Goal: Information Seeking & Learning: Find specific fact

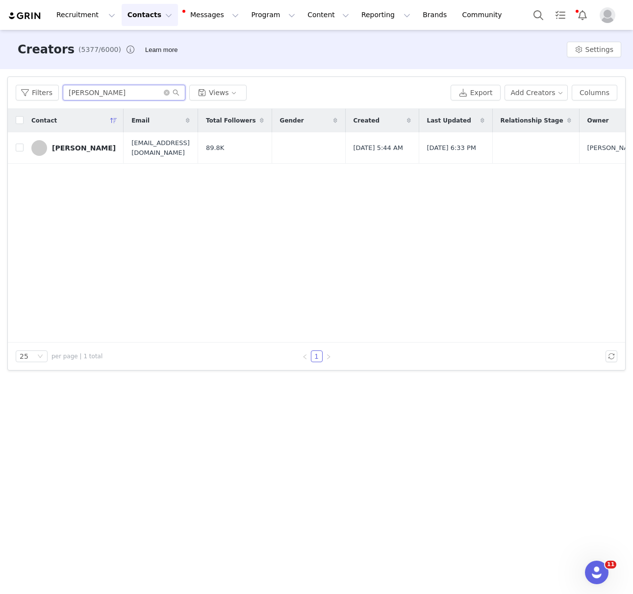
click at [111, 91] on input "[PERSON_NAME]" at bounding box center [124, 93] width 123 height 16
type input "[PERSON_NAME]"
click at [81, 139] on td "[PERSON_NAME]" at bounding box center [74, 147] width 100 height 31
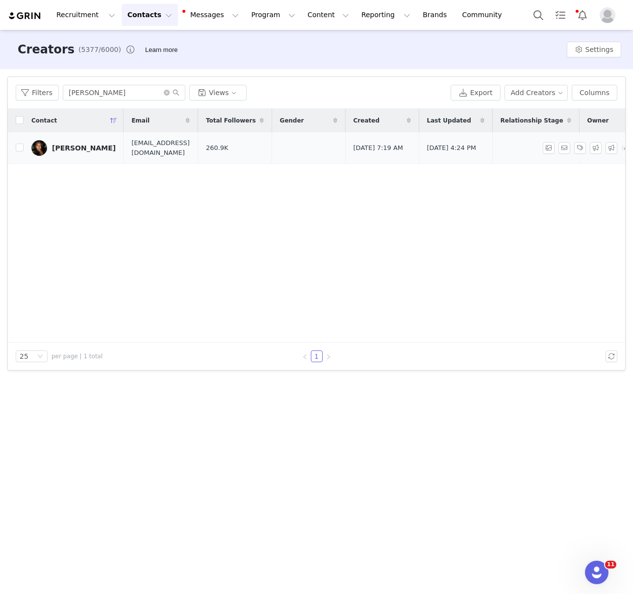
click at [80, 141] on link "[PERSON_NAME]" at bounding box center [73, 148] width 84 height 16
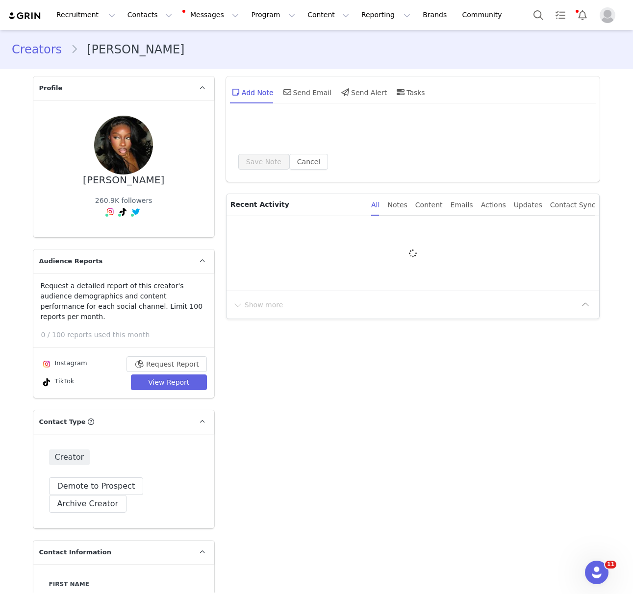
type input "+44 ([GEOGRAPHIC_DATA])"
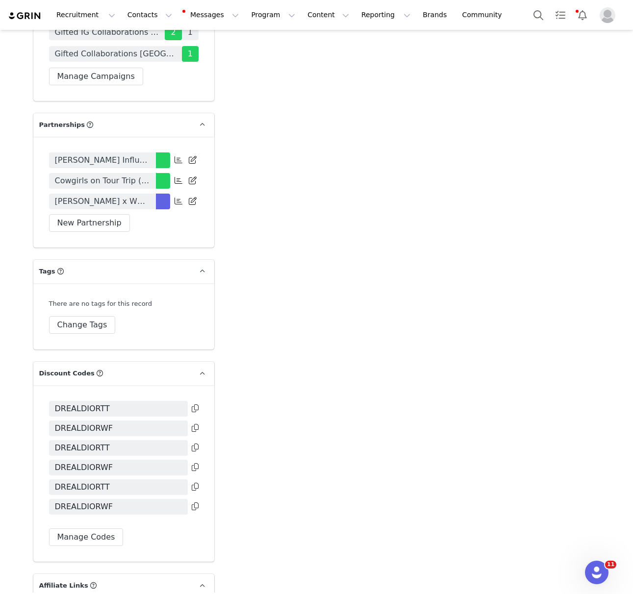
scroll to position [2293, 0]
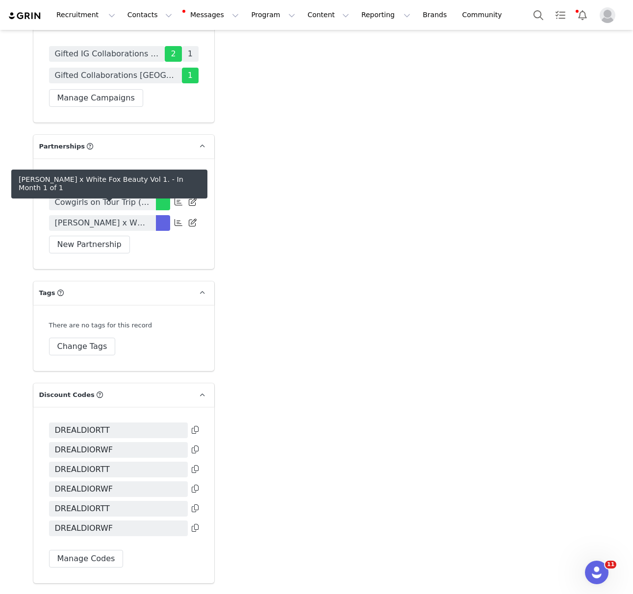
click at [140, 217] on span "[PERSON_NAME] x White Fox Beauty Vol 1." at bounding box center [102, 223] width 95 height 12
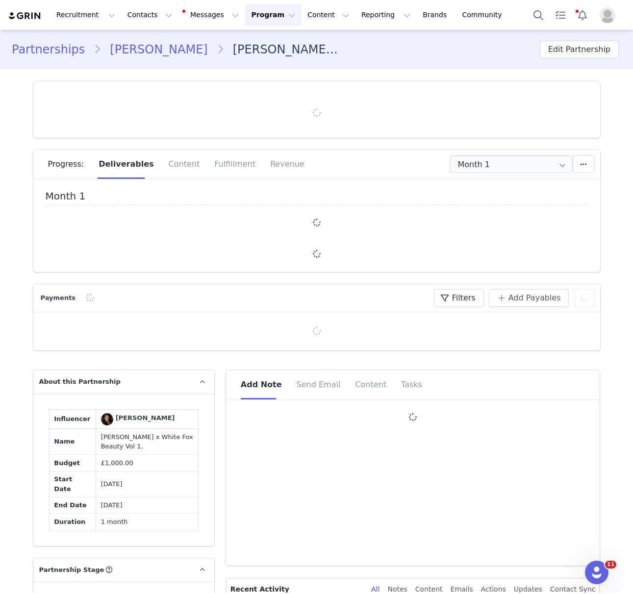
type input "+44 ([GEOGRAPHIC_DATA])"
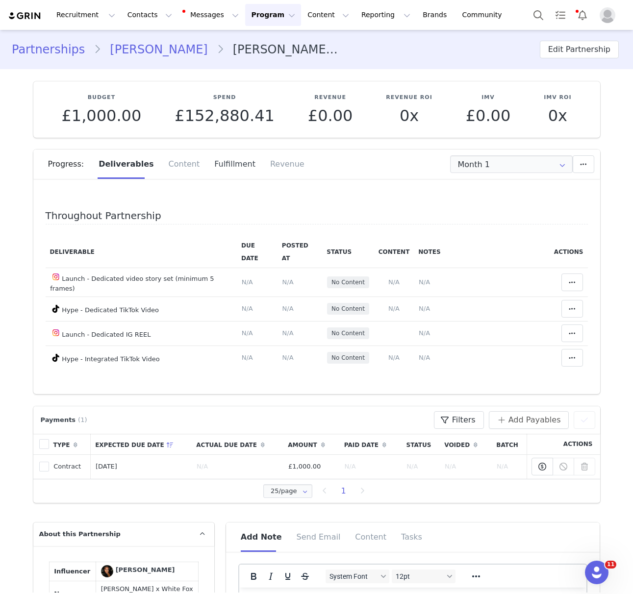
click at [222, 162] on div "Fulfillment" at bounding box center [235, 164] width 56 height 29
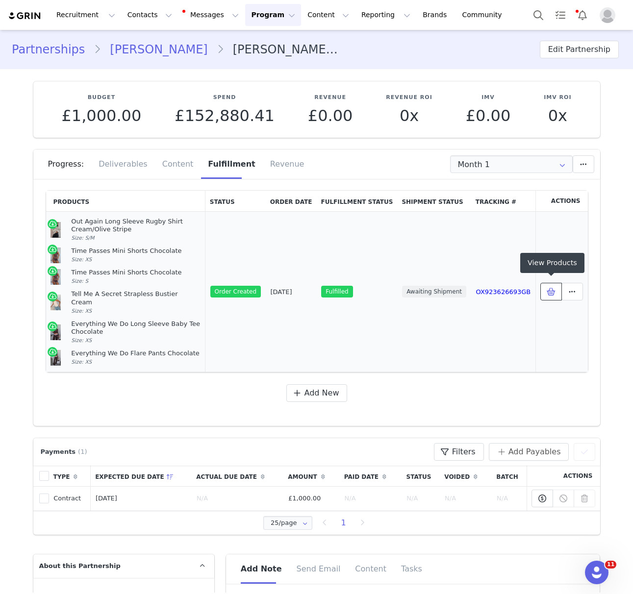
click at [549, 288] on icon at bounding box center [551, 292] width 9 height 8
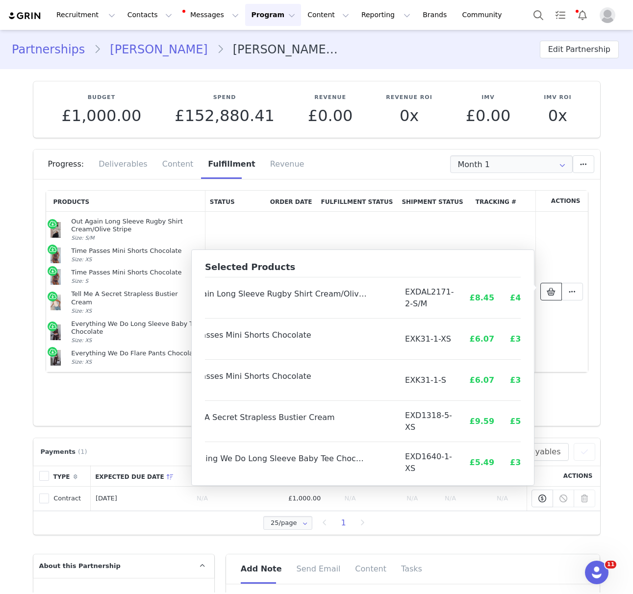
scroll to position [0, 61]
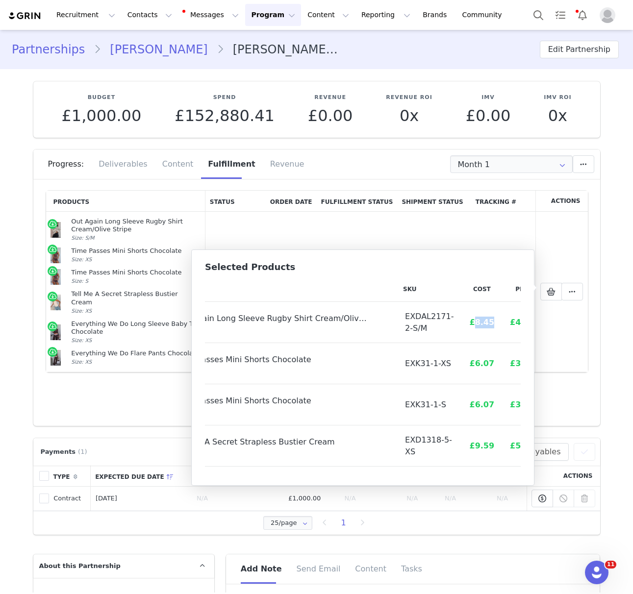
click at [470, 322] on span "£8.45" at bounding box center [482, 322] width 25 height 9
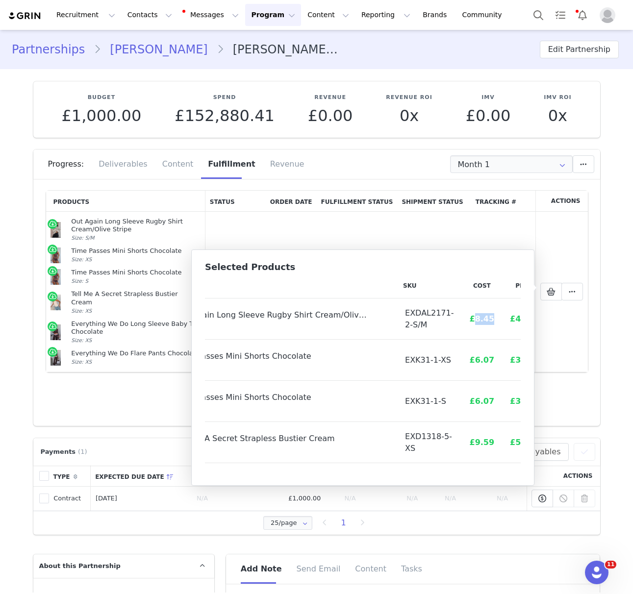
copy span "8.45"
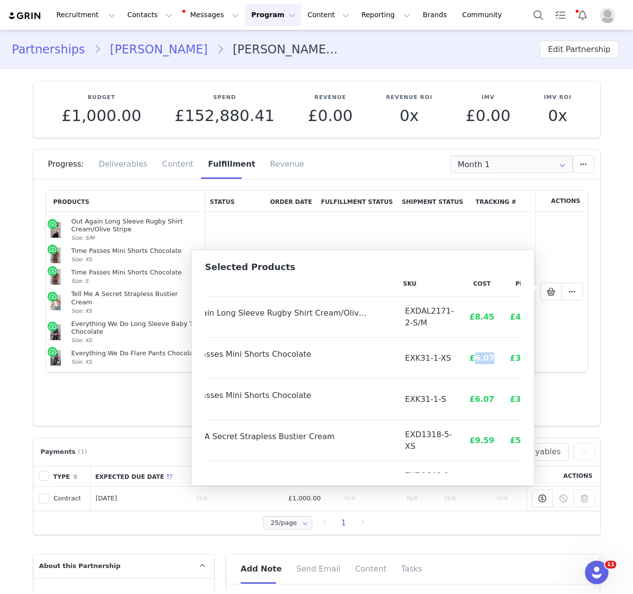
drag, startPoint x: 452, startPoint y: 359, endPoint x: 478, endPoint y: 359, distance: 26.0
click at [478, 359] on tr "Time Passes Mini Shorts Chocolate Size: XS EXK31-1-XS £6.07 £35.00" at bounding box center [346, 358] width 404 height 41
copy span "6.07"
drag, startPoint x: 452, startPoint y: 398, endPoint x: 479, endPoint y: 400, distance: 27.0
click at [480, 400] on tr "Time Passes Mini Shorts Chocolate Size: S EXK31-1-S £6.07 £35.00" at bounding box center [346, 399] width 404 height 41
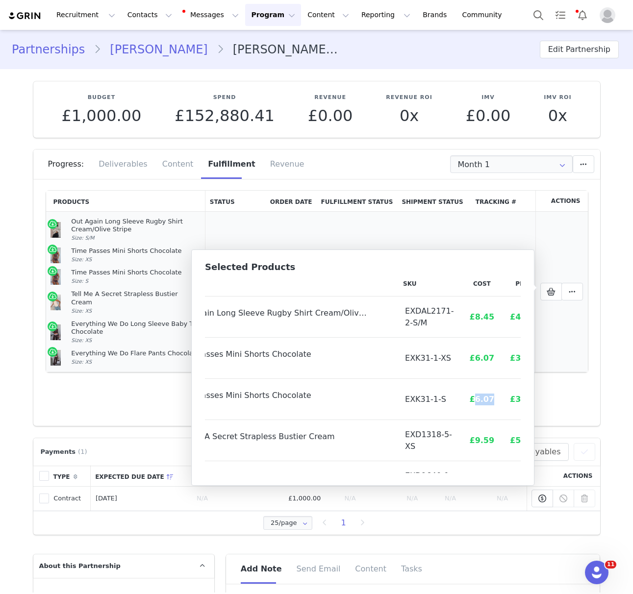
copy span "6.07"
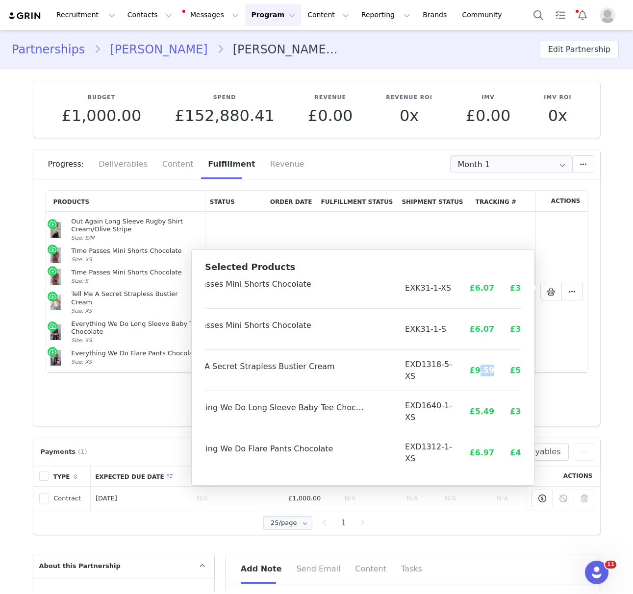
click at [473, 372] on td "£9.59" at bounding box center [482, 370] width 41 height 41
copy span ".59"
click at [470, 373] on span "£9.59" at bounding box center [482, 370] width 25 height 9
drag, startPoint x: 454, startPoint y: 373, endPoint x: 473, endPoint y: 375, distance: 18.7
click at [473, 375] on td "£9.59" at bounding box center [482, 370] width 41 height 41
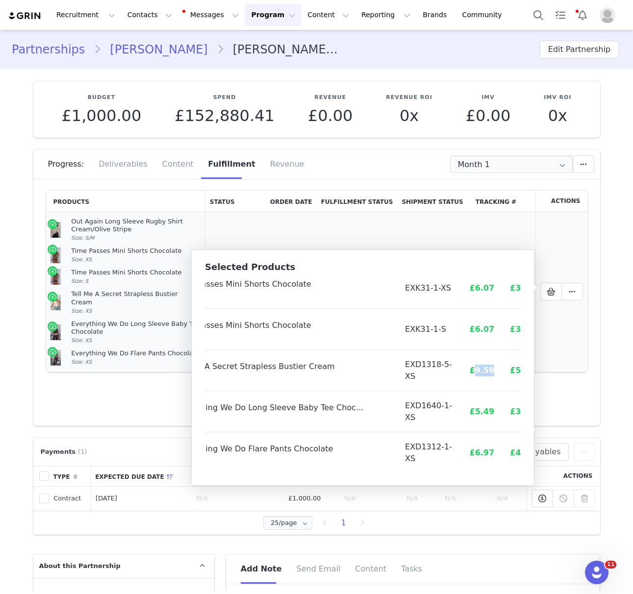
copy span "9.59"
drag, startPoint x: 445, startPoint y: 412, endPoint x: 474, endPoint y: 411, distance: 28.4
click at [474, 411] on td "£5.49" at bounding box center [482, 411] width 41 height 41
copy span "£5.49"
drag, startPoint x: 453, startPoint y: 454, endPoint x: 473, endPoint y: 453, distance: 20.2
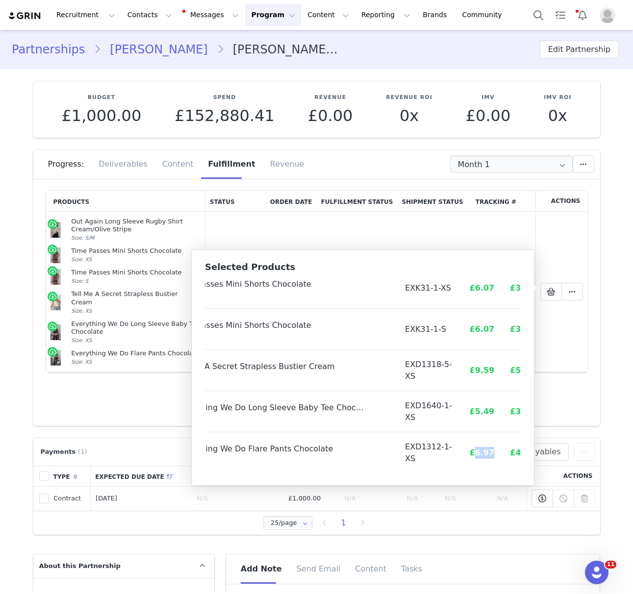
click at [473, 454] on td "£6.97" at bounding box center [482, 452] width 41 height 41
copy span "6.97"
click at [140, 18] on button "Contacts Contacts" at bounding box center [150, 15] width 56 height 22
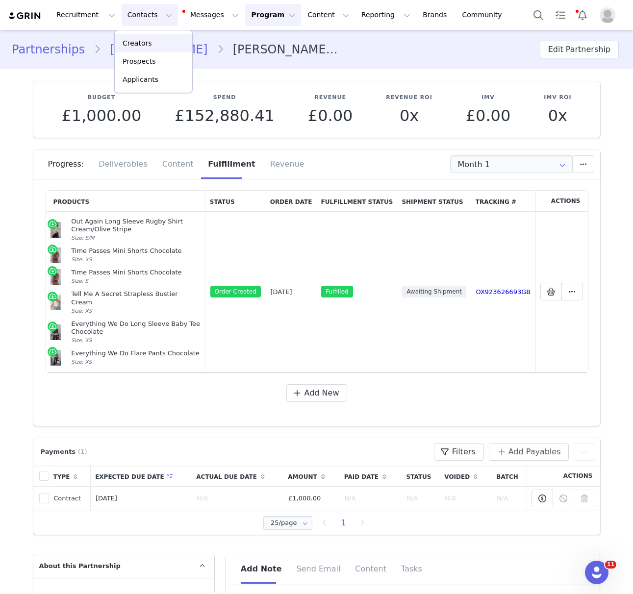
click at [156, 44] on div "Creators" at bounding box center [154, 43] width 66 height 10
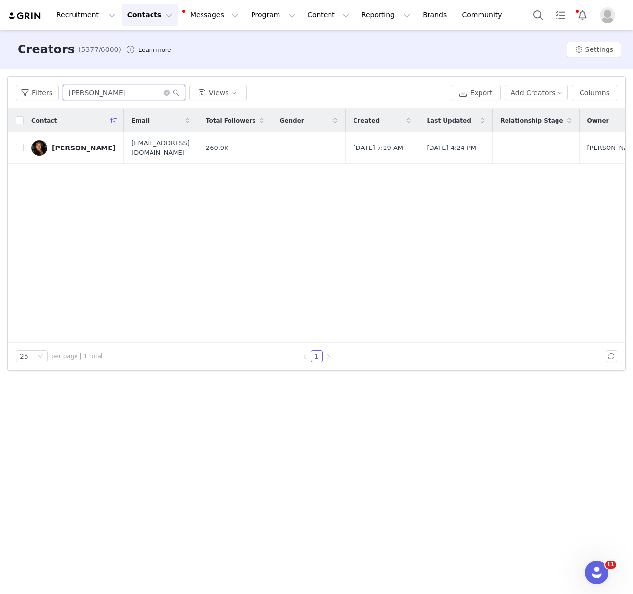
click at [126, 91] on input "[PERSON_NAME]" at bounding box center [124, 93] width 123 height 16
type input "[PERSON_NAME]"
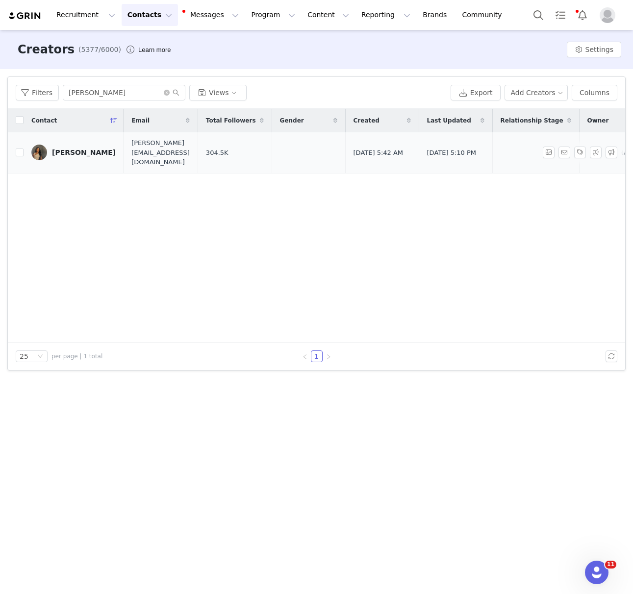
click at [81, 150] on div "[PERSON_NAME]" at bounding box center [84, 153] width 64 height 8
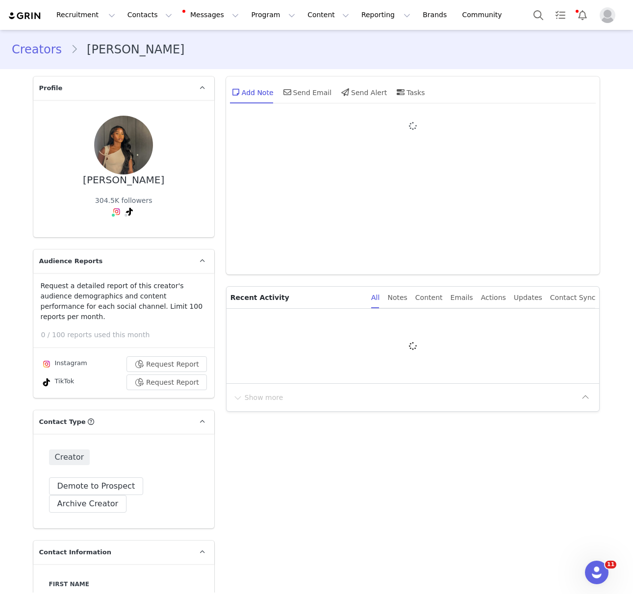
type input "+44 ([GEOGRAPHIC_DATA])"
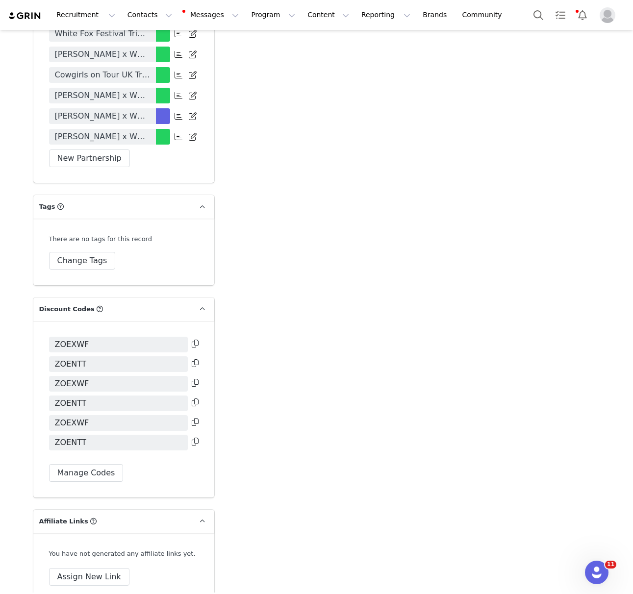
scroll to position [2419, 0]
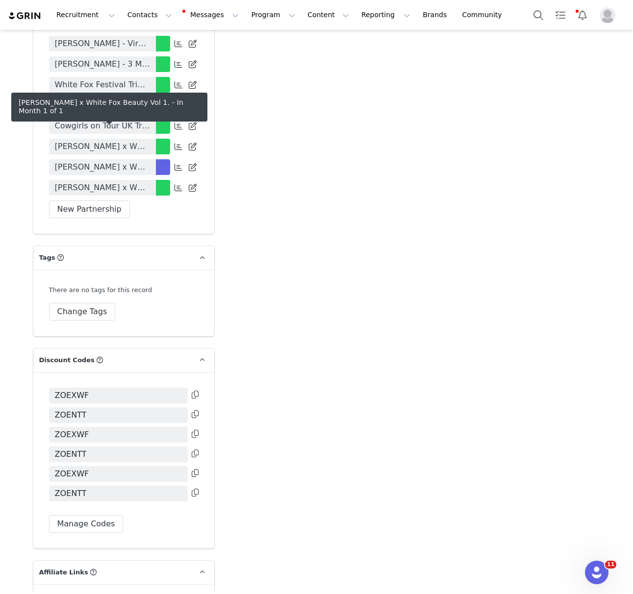
click at [136, 161] on span "[PERSON_NAME] x White Fox Beauty Vol 1." at bounding box center [102, 167] width 95 height 12
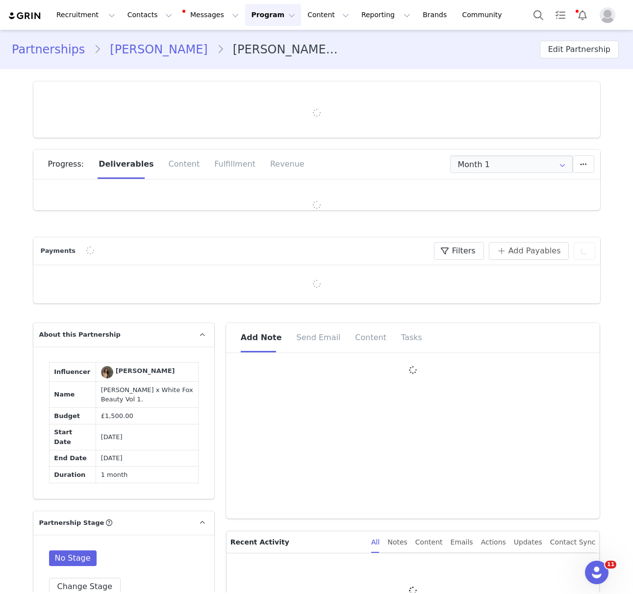
type input "+44 ([GEOGRAPHIC_DATA])"
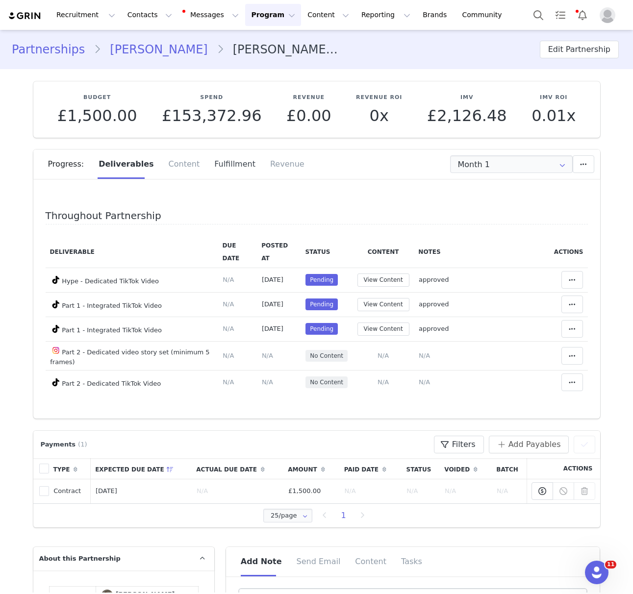
click at [220, 168] on div "Fulfillment" at bounding box center [235, 164] width 56 height 29
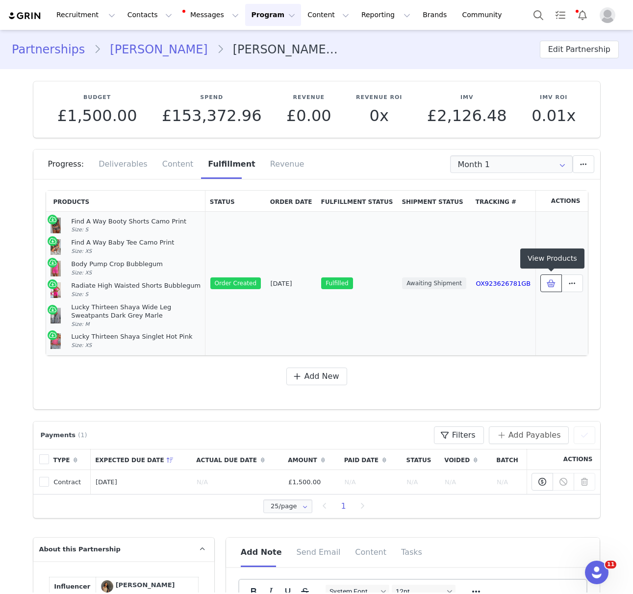
click at [550, 285] on icon at bounding box center [551, 283] width 9 height 8
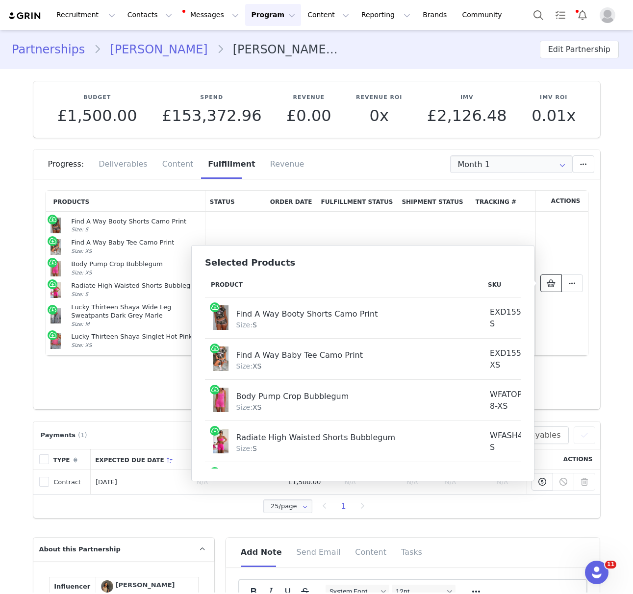
scroll to position [0, 83]
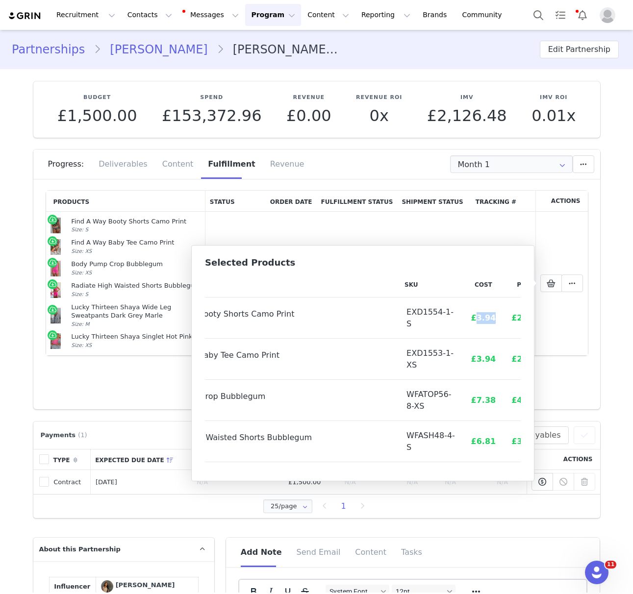
drag, startPoint x: 453, startPoint y: 318, endPoint x: 464, endPoint y: 318, distance: 11.3
click at [472, 317] on td "£3.94" at bounding box center [483, 318] width 41 height 41
copy span "3.94"
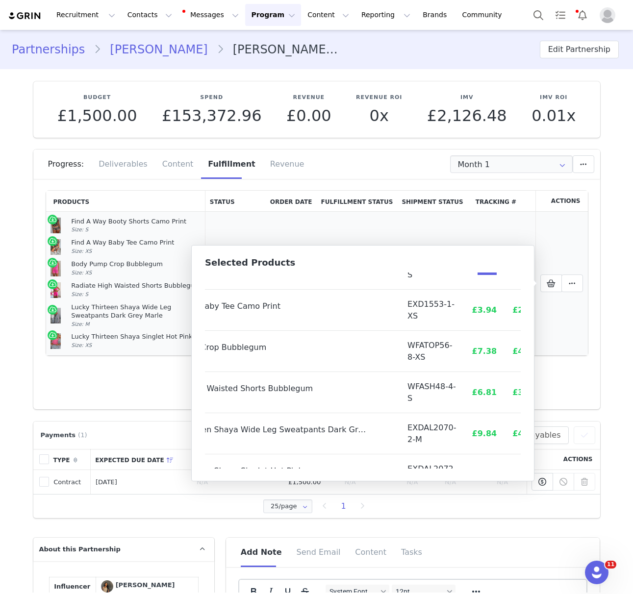
scroll to position [54, 82]
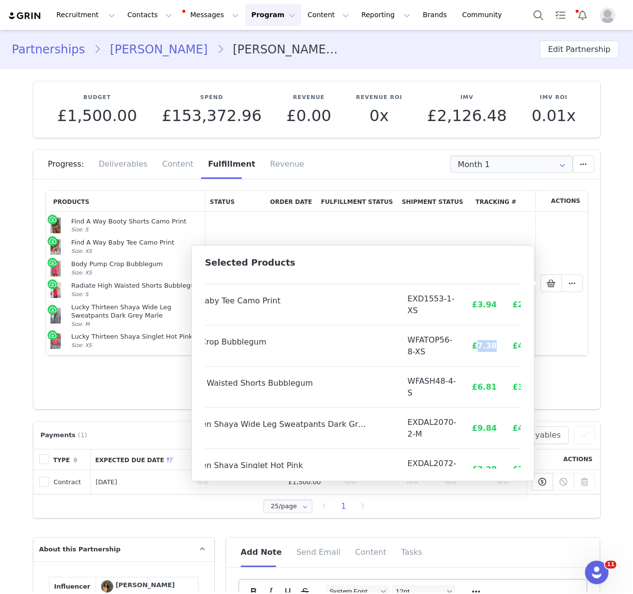
drag, startPoint x: 452, startPoint y: 346, endPoint x: 473, endPoint y: 346, distance: 21.6
click at [475, 347] on td "£7.38" at bounding box center [484, 346] width 41 height 41
copy span "7.38"
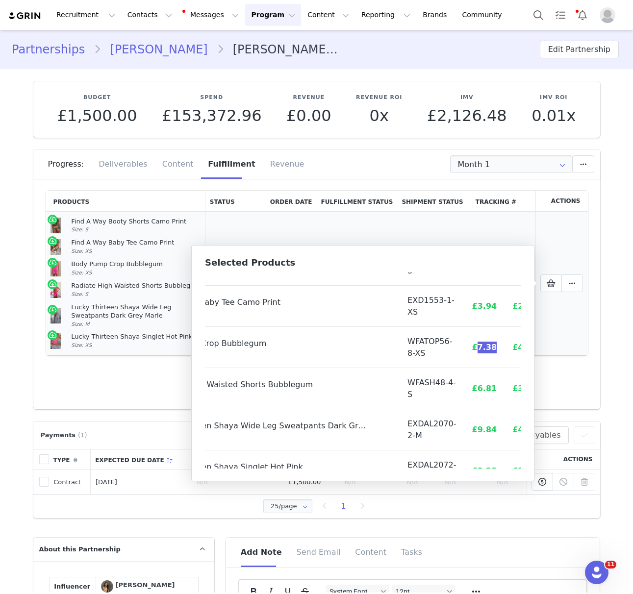
scroll to position [76, 82]
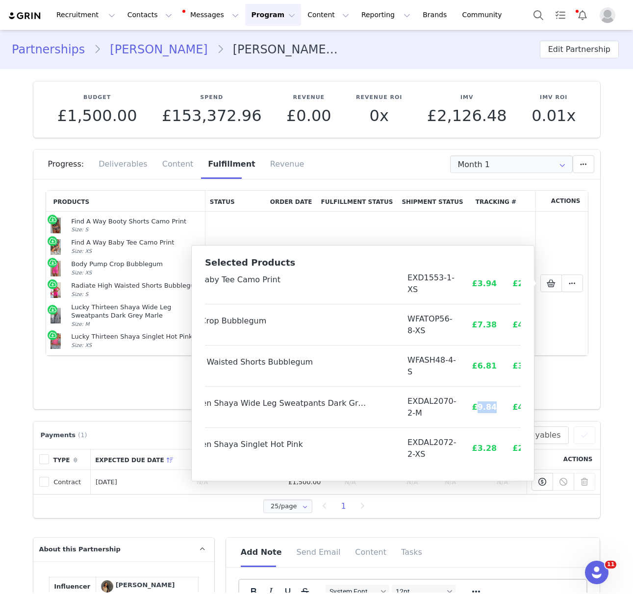
drag, startPoint x: 453, startPoint y: 404, endPoint x: 474, endPoint y: 405, distance: 21.1
click at [475, 407] on td "£9.84" at bounding box center [484, 407] width 41 height 41
copy span "9.84"
drag, startPoint x: 454, startPoint y: 450, endPoint x: 474, endPoint y: 449, distance: 19.7
click at [474, 449] on td "£3.28" at bounding box center [484, 448] width 41 height 41
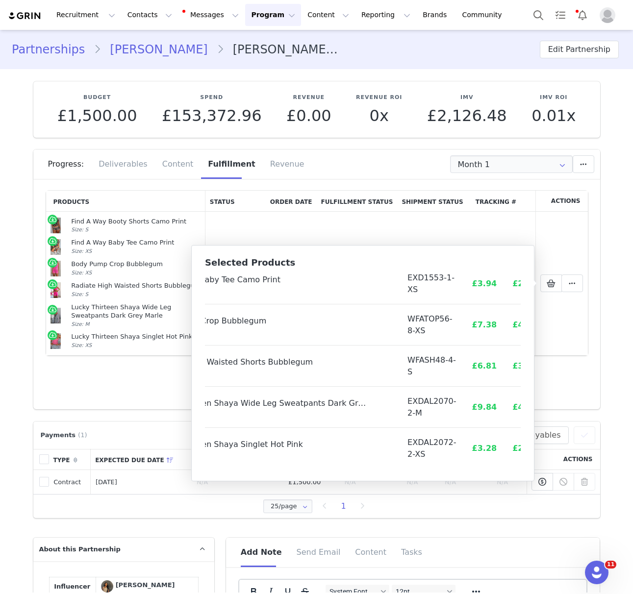
drag, startPoint x: 449, startPoint y: 449, endPoint x: 473, endPoint y: 449, distance: 23.5
click at [473, 449] on td "£3.28" at bounding box center [484, 448] width 41 height 41
drag, startPoint x: 474, startPoint y: 449, endPoint x: 449, endPoint y: 449, distance: 24.5
click at [464, 450] on td "£3.28" at bounding box center [484, 448] width 41 height 41
click at [133, 12] on button "Contacts Contacts" at bounding box center [150, 15] width 56 height 22
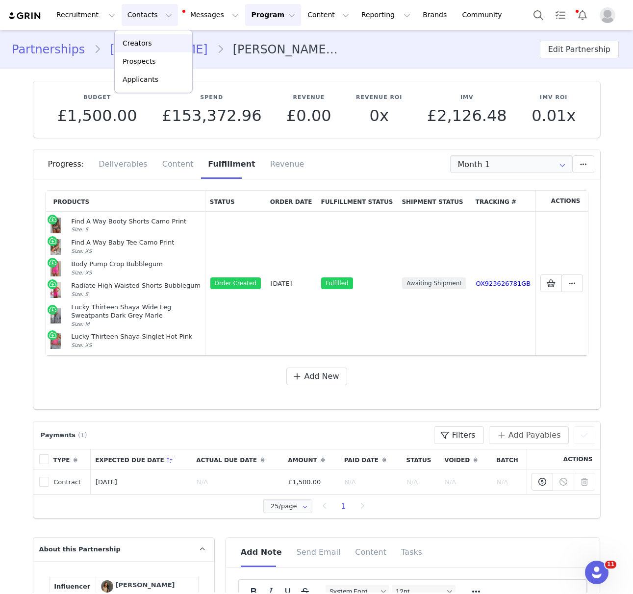
click at [146, 44] on p "Creators" at bounding box center [137, 43] width 29 height 10
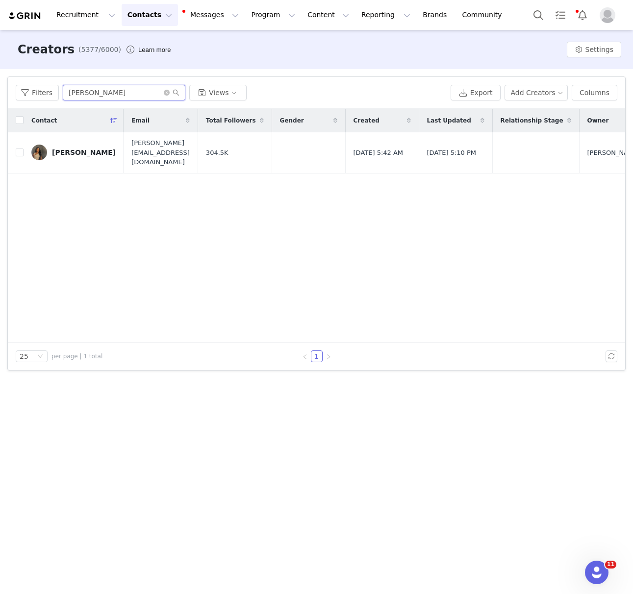
click at [125, 92] on input "[PERSON_NAME]" at bounding box center [124, 93] width 123 height 16
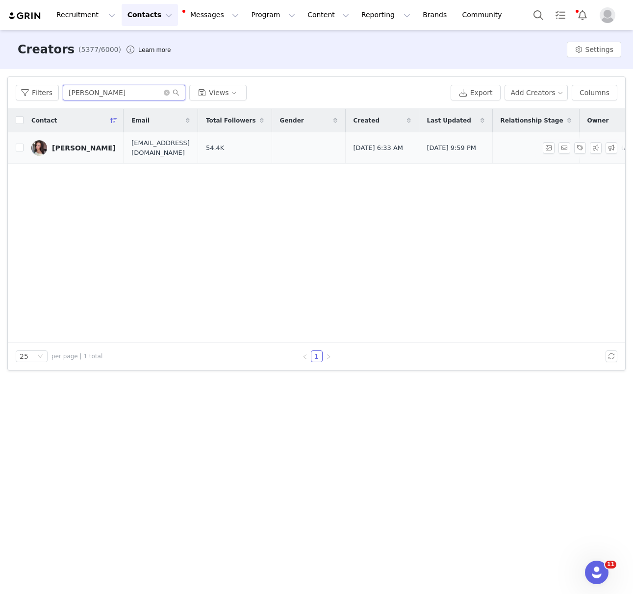
type input "[PERSON_NAME]"
click at [82, 148] on div "[PERSON_NAME]" at bounding box center [84, 148] width 64 height 8
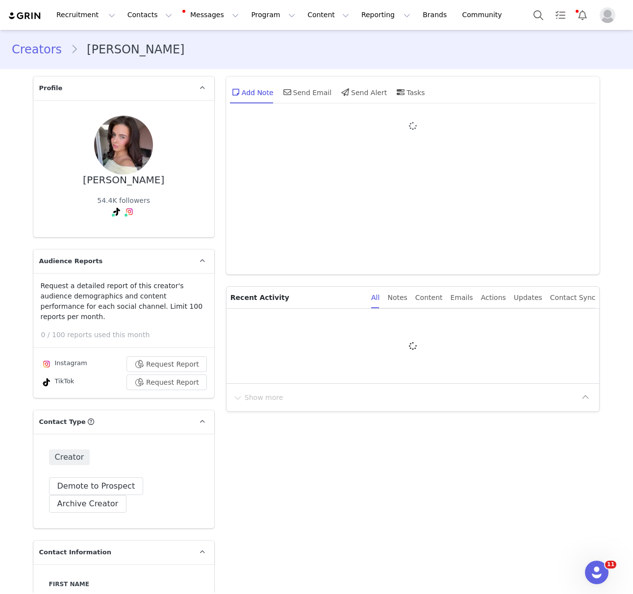
type input "+353 ([GEOGRAPHIC_DATA])"
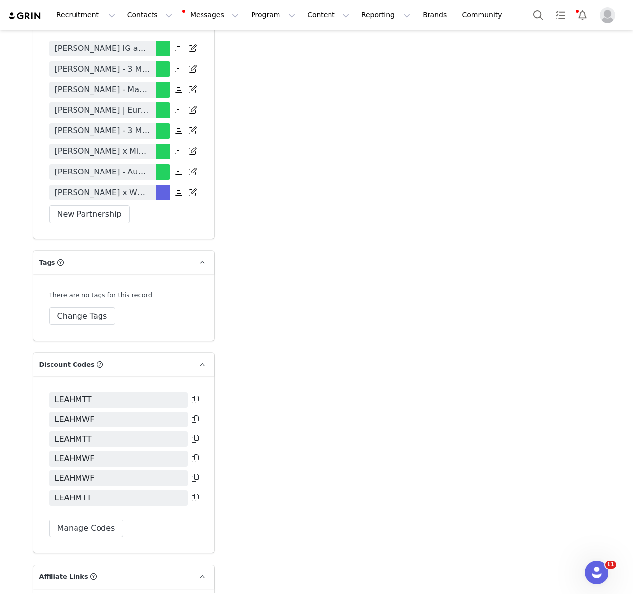
scroll to position [2322, 0]
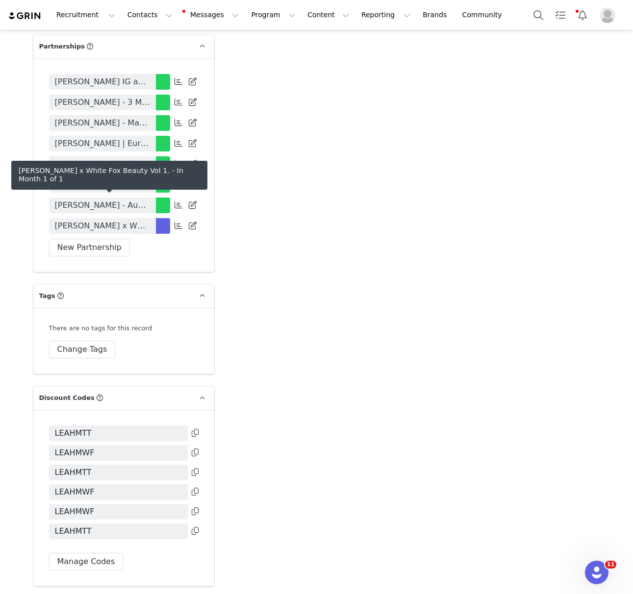
click at [126, 220] on span "[PERSON_NAME] x White Fox Beauty Vol 1." at bounding box center [102, 226] width 95 height 12
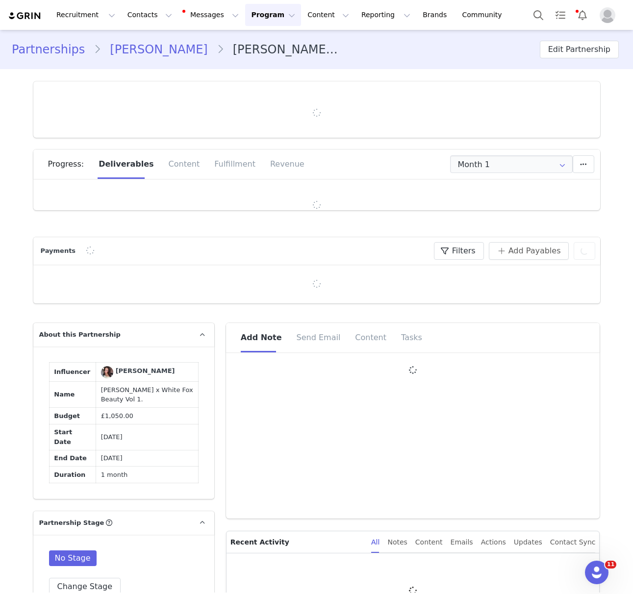
type input "+353 ([GEOGRAPHIC_DATA])"
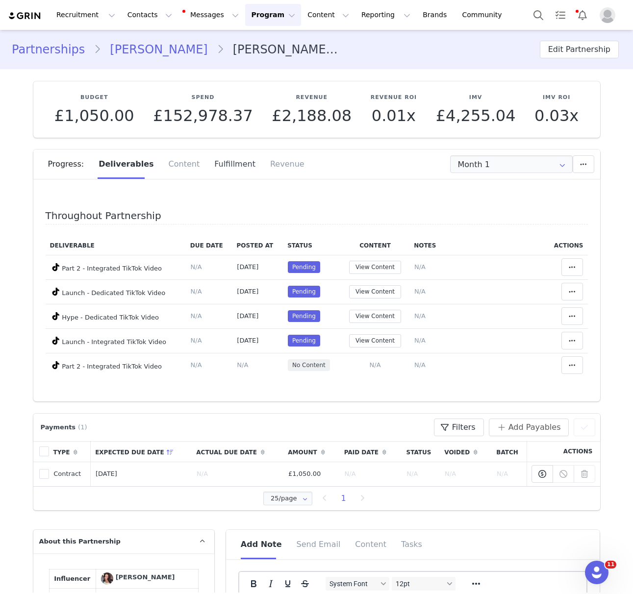
click at [225, 168] on div "Fulfillment" at bounding box center [235, 164] width 56 height 29
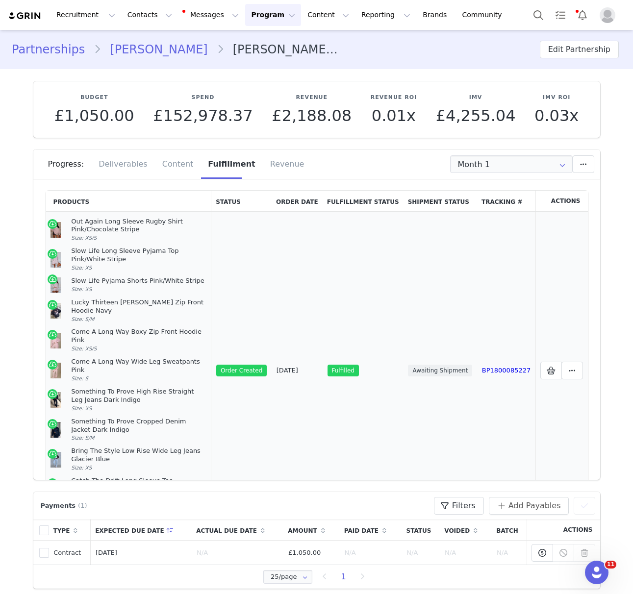
scroll to position [70, 0]
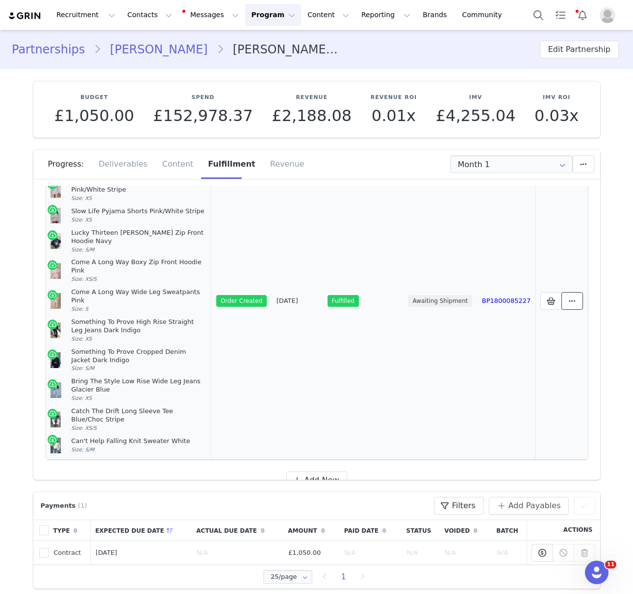
click at [572, 297] on icon at bounding box center [572, 301] width 7 height 8
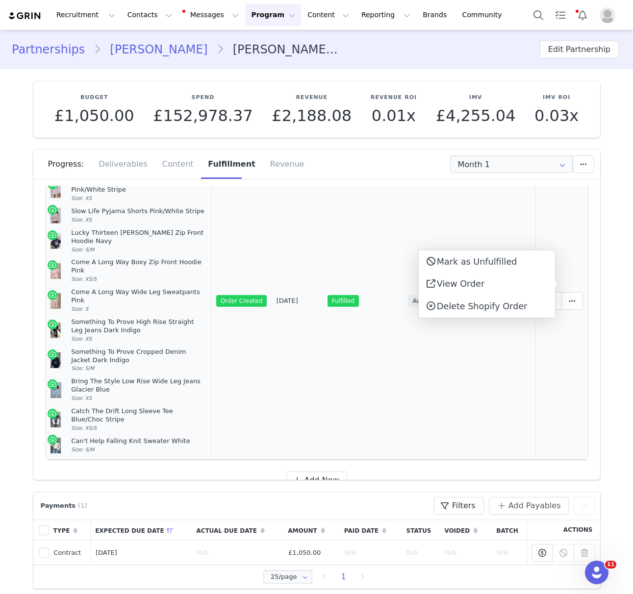
drag, startPoint x: 567, startPoint y: 355, endPoint x: 574, endPoint y: 302, distance: 53.5
click at [567, 354] on td "Selected Products" at bounding box center [561, 301] width 52 height 318
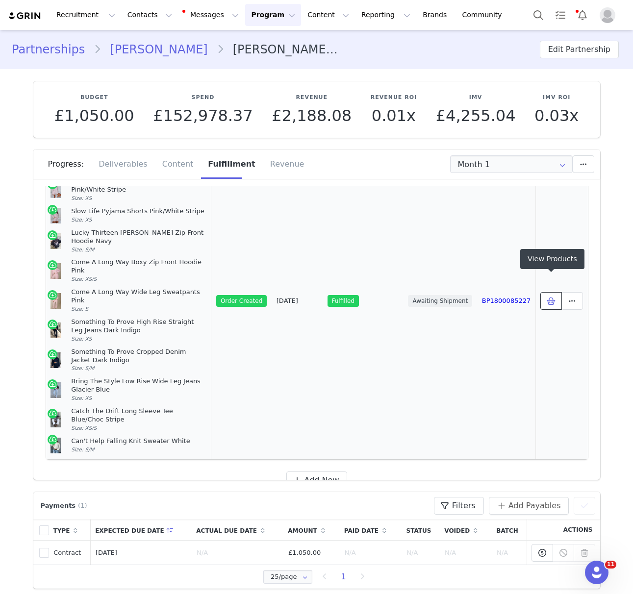
click at [559, 292] on button at bounding box center [551, 301] width 22 height 18
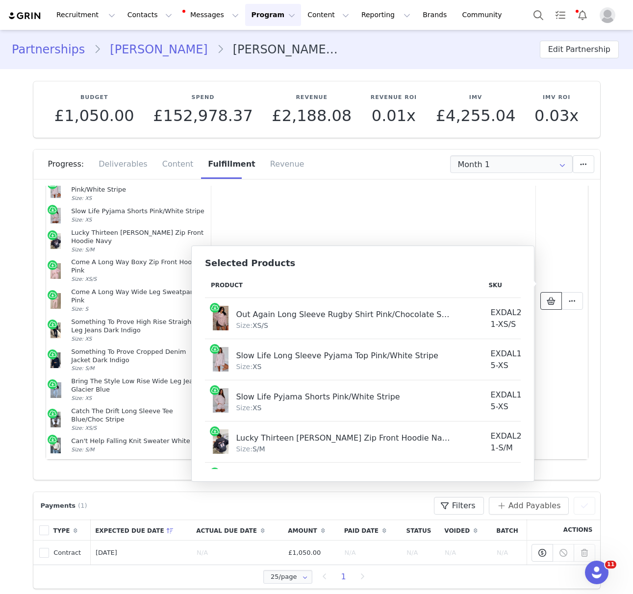
scroll to position [0, 91]
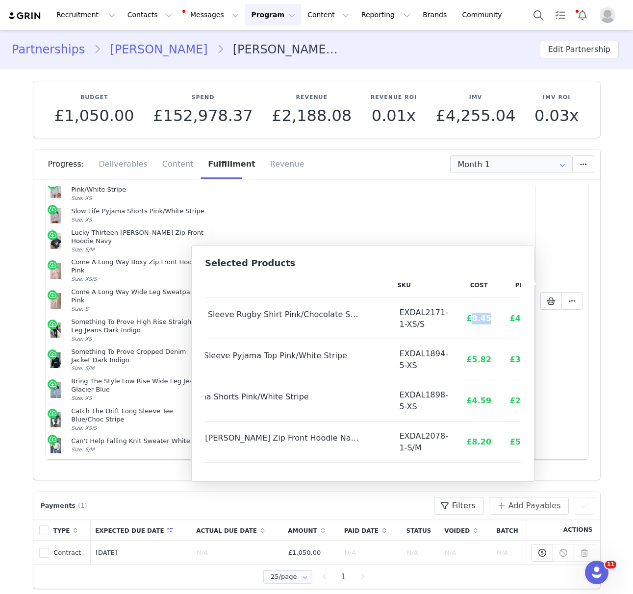
drag, startPoint x: 450, startPoint y: 321, endPoint x: 467, endPoint y: 319, distance: 17.2
click at [467, 319] on td "£8.45" at bounding box center [479, 318] width 46 height 41
drag, startPoint x: 449, startPoint y: 360, endPoint x: 471, endPoint y: 361, distance: 21.6
click at [475, 361] on td "£5.82" at bounding box center [479, 359] width 46 height 41
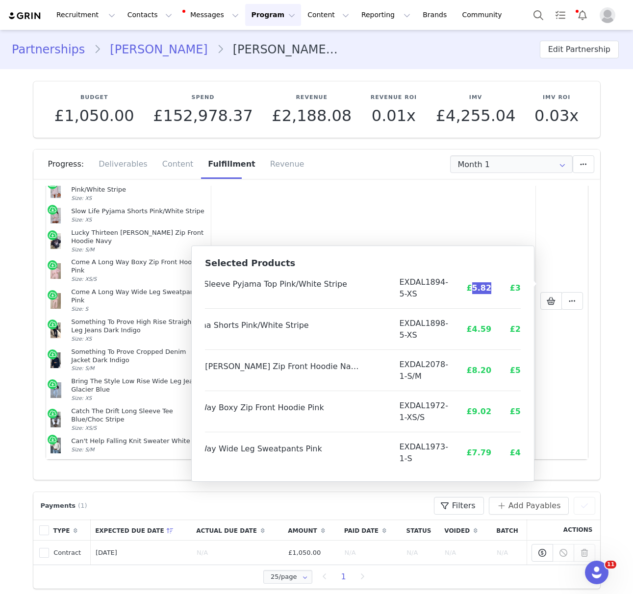
scroll to position [98, 91]
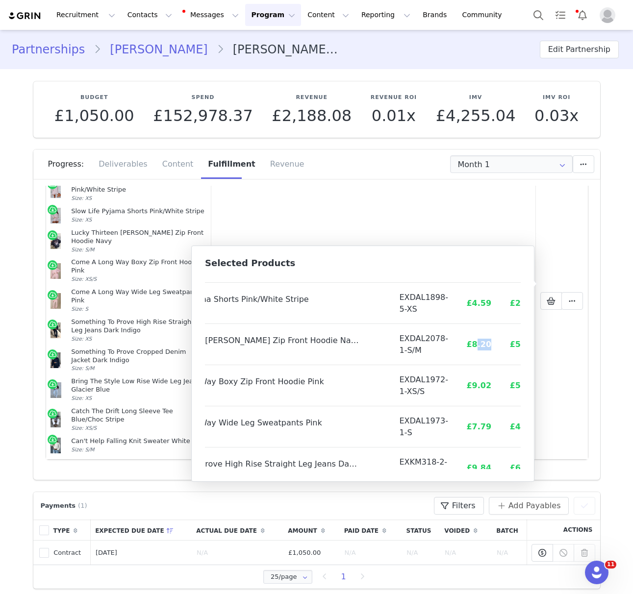
drag, startPoint x: 451, startPoint y: 345, endPoint x: 471, endPoint y: 347, distance: 19.7
click at [471, 347] on td "£8.20" at bounding box center [479, 344] width 46 height 41
drag, startPoint x: 448, startPoint y: 346, endPoint x: 469, endPoint y: 347, distance: 21.6
click at [469, 347] on td "£8.20" at bounding box center [479, 344] width 46 height 41
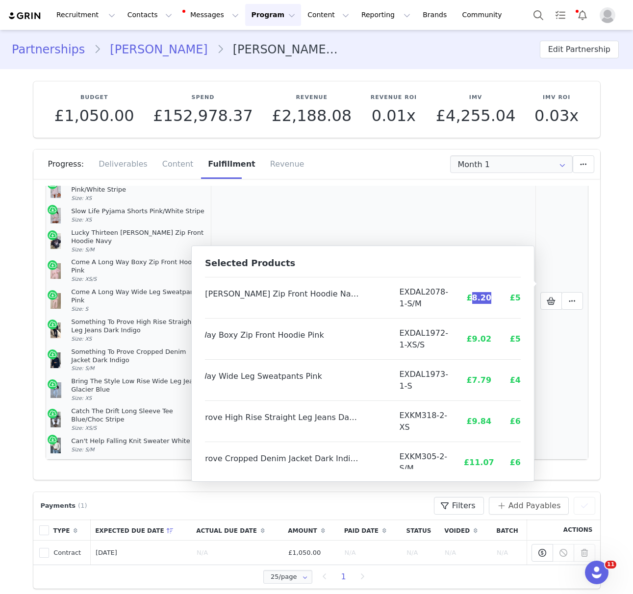
scroll to position [151, 91]
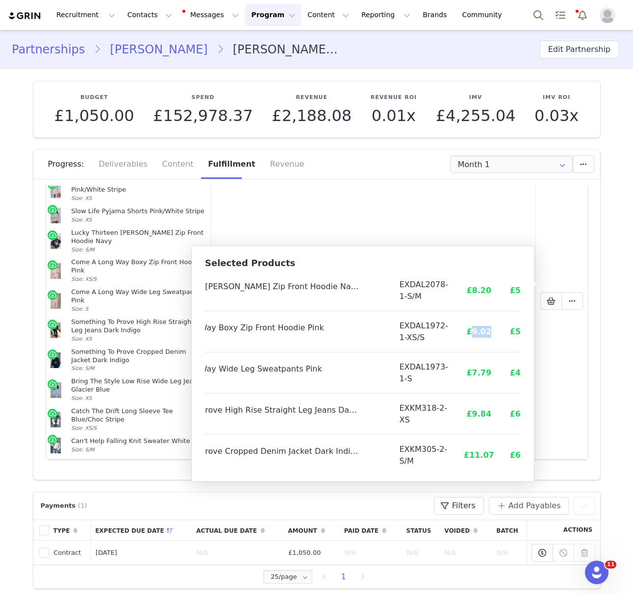
drag, startPoint x: 450, startPoint y: 333, endPoint x: 469, endPoint y: 333, distance: 18.6
click at [469, 333] on td "£9.02" at bounding box center [479, 331] width 46 height 41
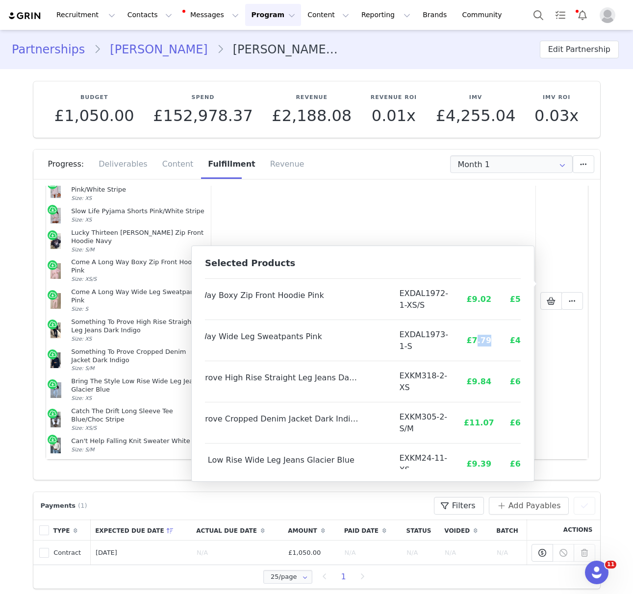
drag, startPoint x: 452, startPoint y: 341, endPoint x: 465, endPoint y: 342, distance: 13.8
click at [466, 342] on span "£7.79" at bounding box center [478, 340] width 25 height 9
drag, startPoint x: 448, startPoint y: 343, endPoint x: 470, endPoint y: 344, distance: 22.1
click at [470, 344] on td "£7.79" at bounding box center [479, 340] width 46 height 41
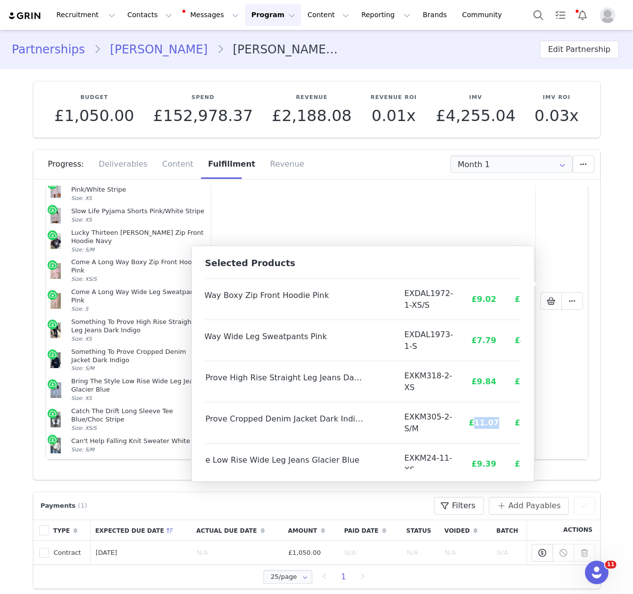
drag, startPoint x: 453, startPoint y: 423, endPoint x: 469, endPoint y: 421, distance: 16.3
click at [476, 423] on td "£11.07" at bounding box center [484, 423] width 46 height 41
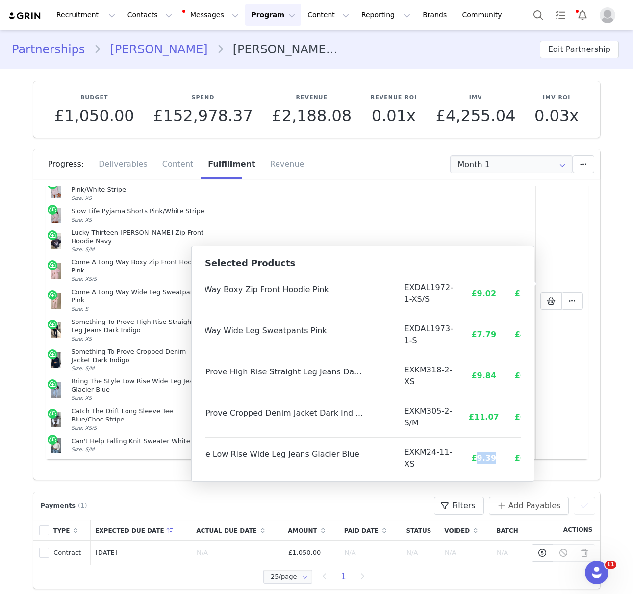
drag, startPoint x: 454, startPoint y: 465, endPoint x: 474, endPoint y: 465, distance: 19.6
click at [474, 465] on div "Product SKU Cost Price Out Again Long Sleeve Rugby Shirt Pink/Chocolate Stripe …" at bounding box center [363, 371] width 316 height 196
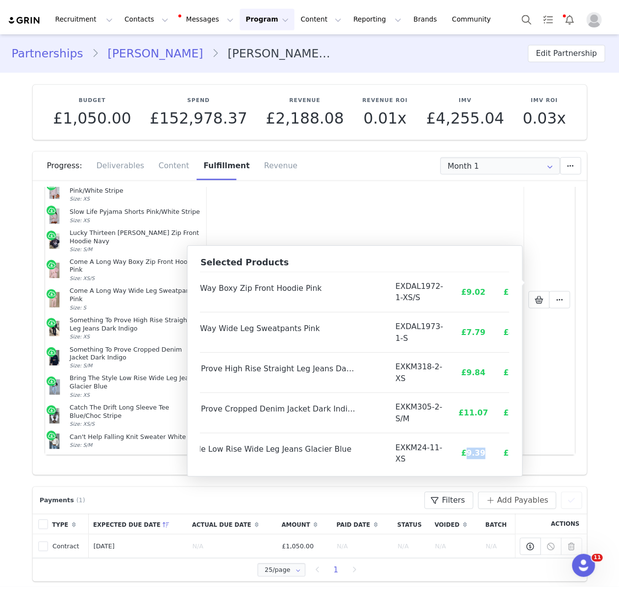
scroll to position [194, 86]
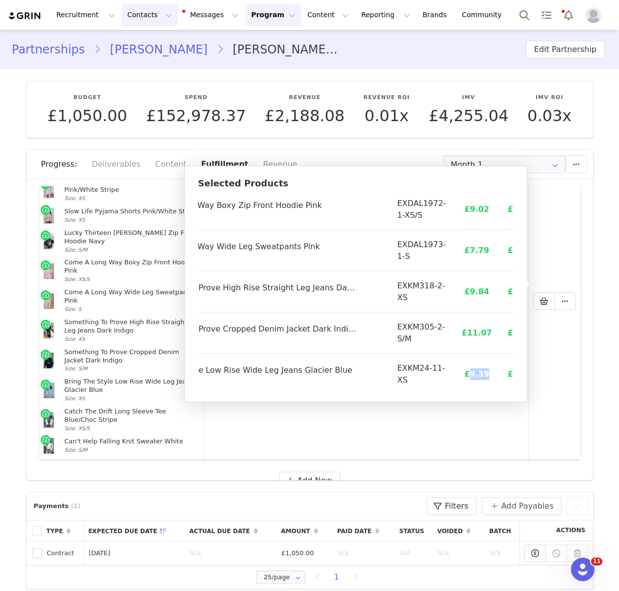
drag, startPoint x: 139, startPoint y: 18, endPoint x: 149, endPoint y: 22, distance: 9.9
click at [140, 18] on button "Contacts Contacts" at bounding box center [150, 15] width 56 height 22
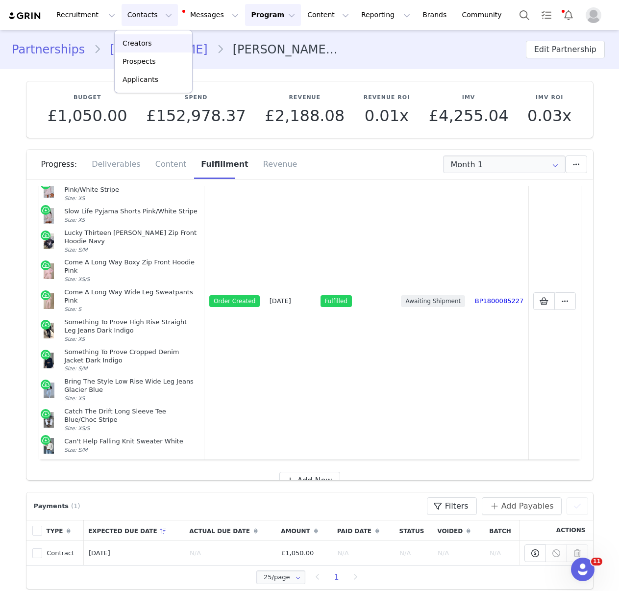
click at [147, 40] on p "Creators" at bounding box center [137, 43] width 29 height 10
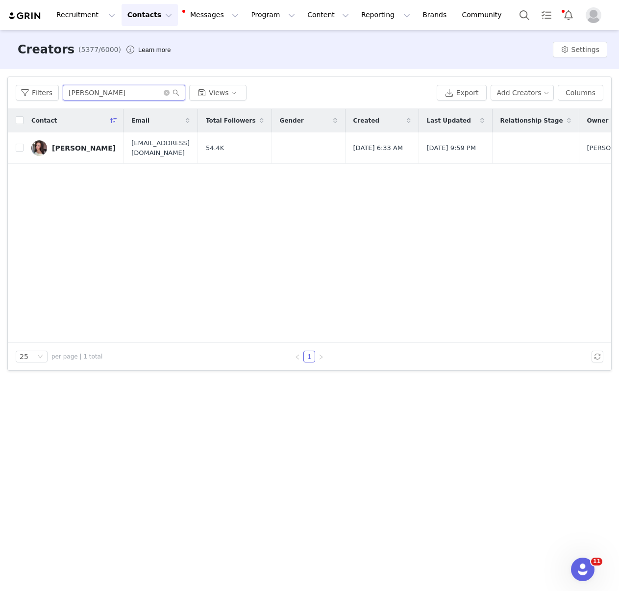
click at [113, 96] on input "[PERSON_NAME]" at bounding box center [124, 93] width 123 height 16
type input "[PERSON_NAME]"
click at [83, 147] on div "[PERSON_NAME]" at bounding box center [84, 148] width 64 height 8
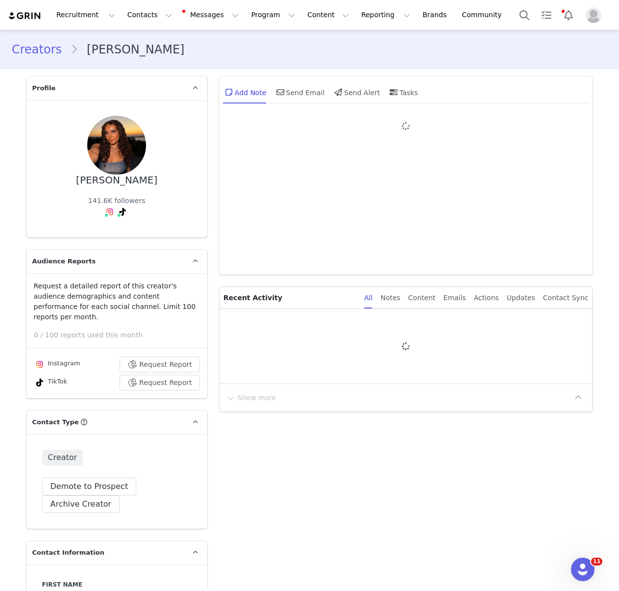
type input "+1 ([GEOGRAPHIC_DATA])"
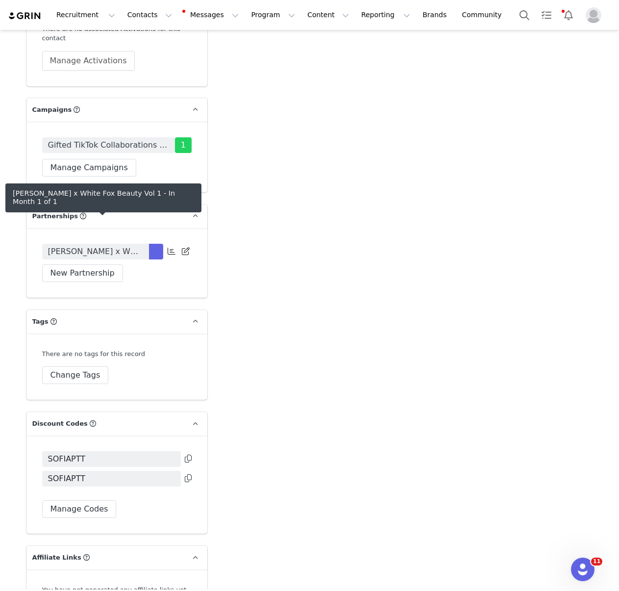
scroll to position [2216, 0]
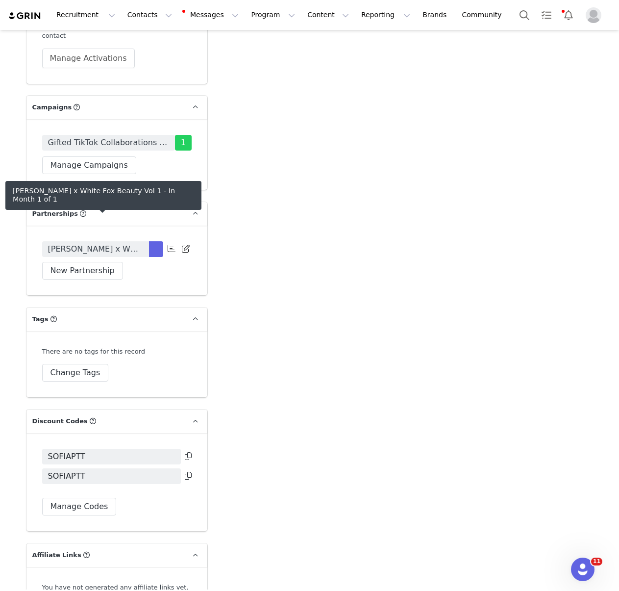
click at [131, 243] on span "[PERSON_NAME] x White Fox Beauty Vol 1" at bounding box center [95, 249] width 95 height 12
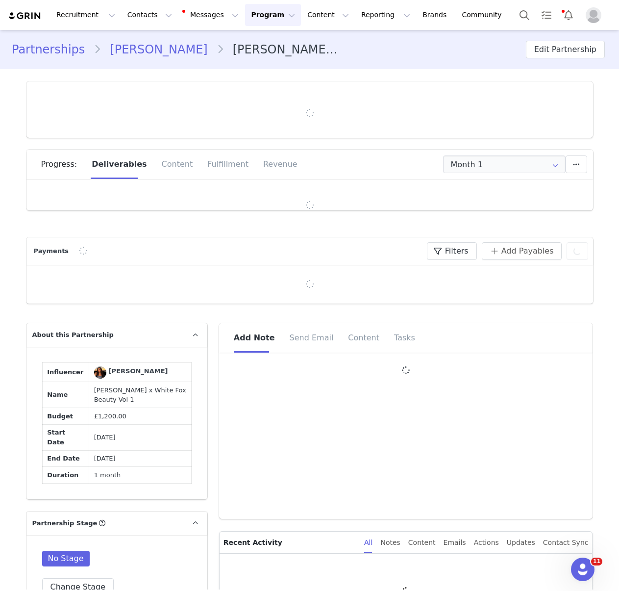
type input "+1 ([GEOGRAPHIC_DATA])"
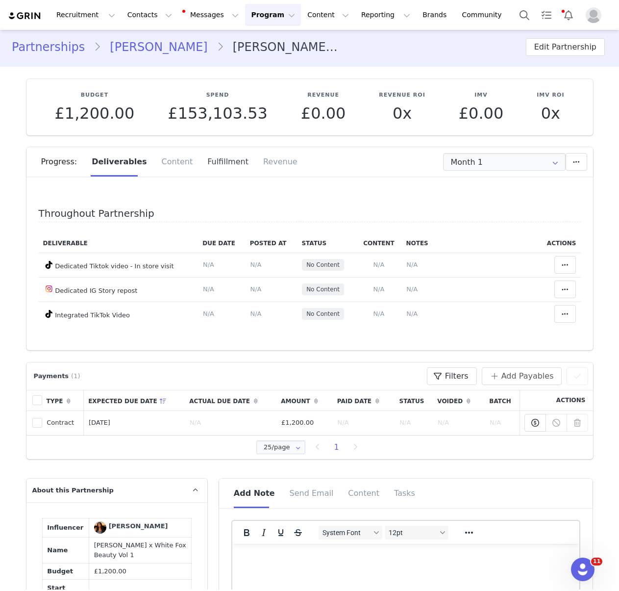
scroll to position [2, 0]
click at [214, 172] on div "Fulfillment" at bounding box center [228, 162] width 56 height 29
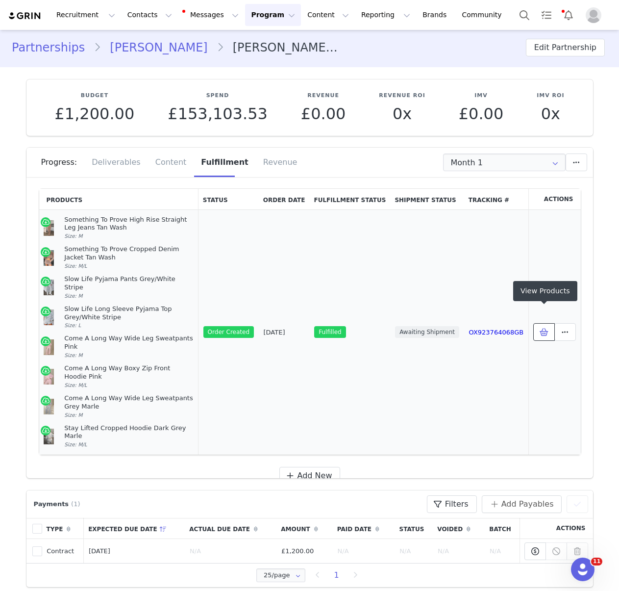
click at [549, 326] on span at bounding box center [544, 332] width 12 height 12
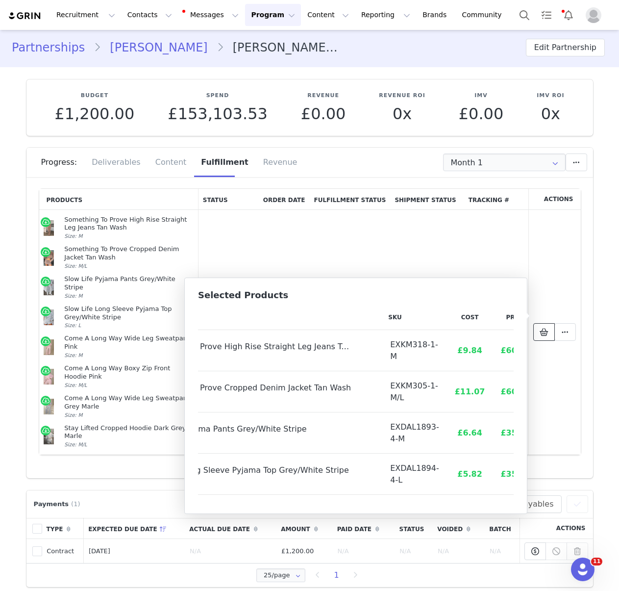
scroll to position [158, 85]
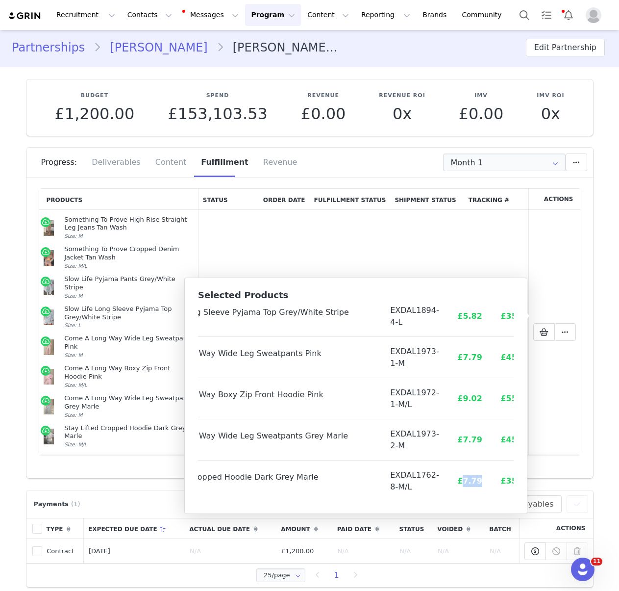
drag, startPoint x: 459, startPoint y: 479, endPoint x: 441, endPoint y: 479, distance: 18.2
click at [457, 479] on span "£7.79" at bounding box center [469, 480] width 25 height 9
click at [463, 473] on td "£7.79" at bounding box center [470, 480] width 46 height 41
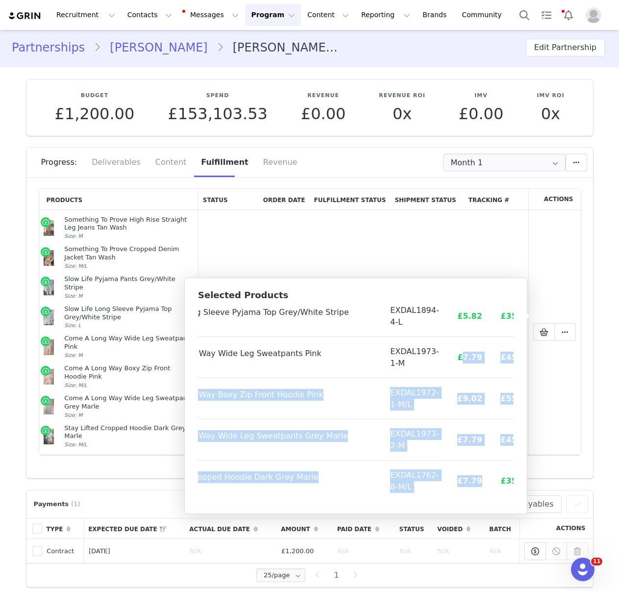
drag, startPoint x: 448, startPoint y: 458, endPoint x: 429, endPoint y: 371, distance: 89.7
click at [442, 359] on tbody "Something To Prove High Rise Straight Leg Jeans Tan Wash Size: M EXKM318-1-M £9…" at bounding box center [326, 336] width 426 height 329
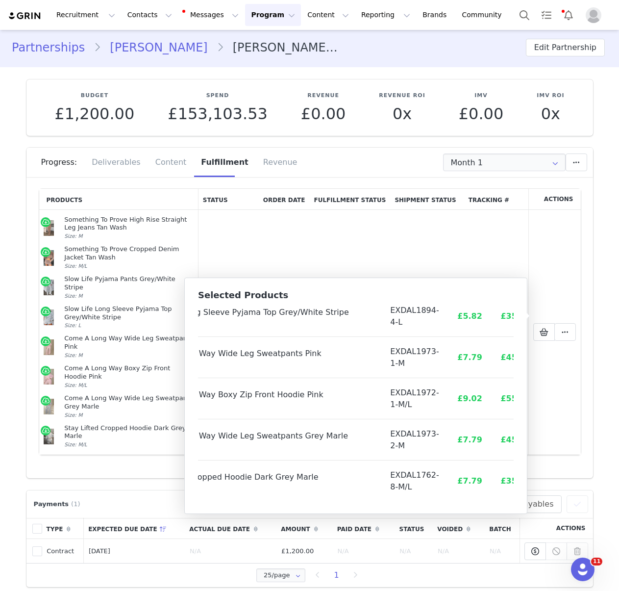
drag, startPoint x: 427, startPoint y: 393, endPoint x: 438, endPoint y: 397, distance: 11.9
click at [447, 393] on td "£9.02" at bounding box center [470, 398] width 46 height 41
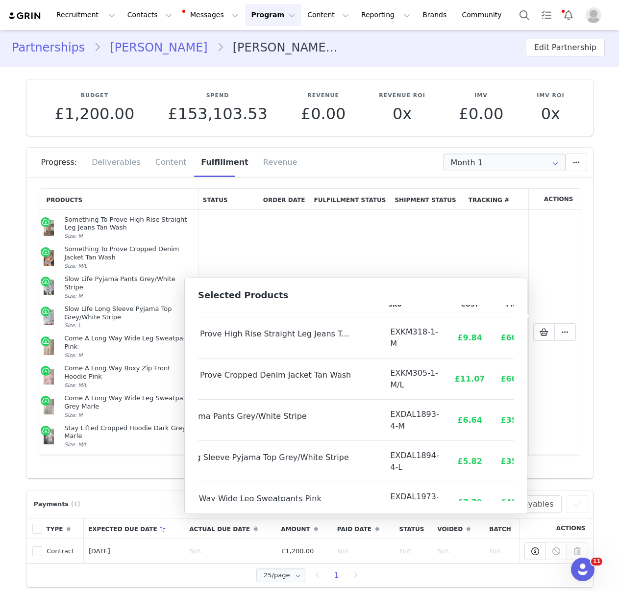
scroll to position [0, 85]
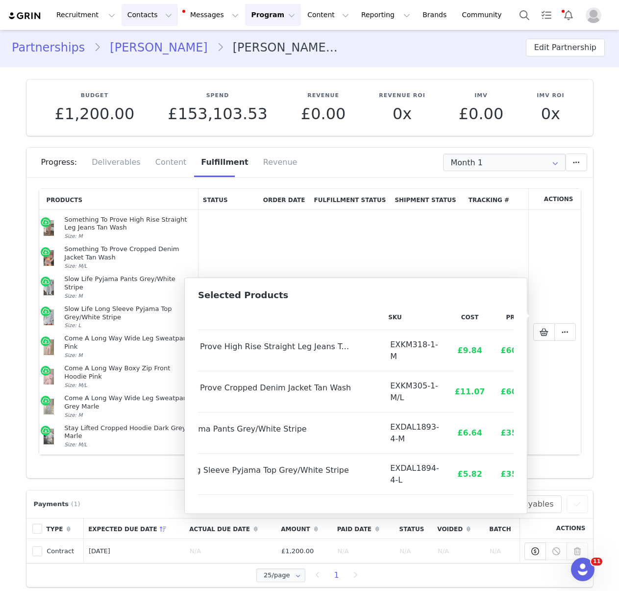
click at [141, 15] on button "Contacts Contacts" at bounding box center [150, 15] width 56 height 22
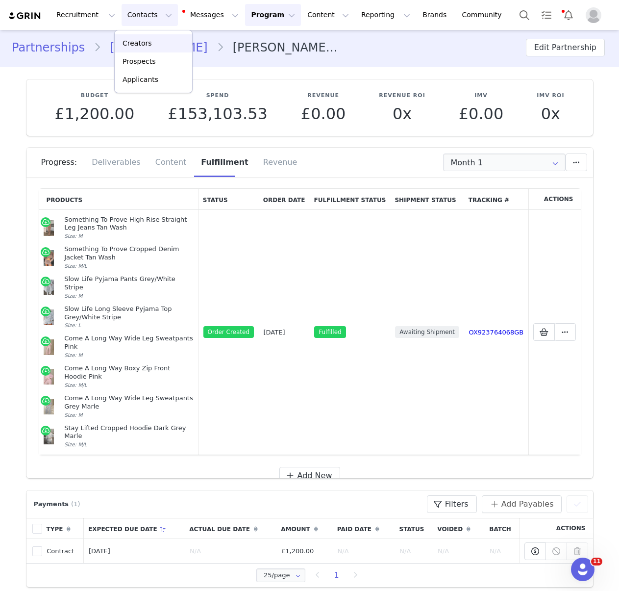
click at [150, 42] on div "Creators" at bounding box center [154, 43] width 66 height 10
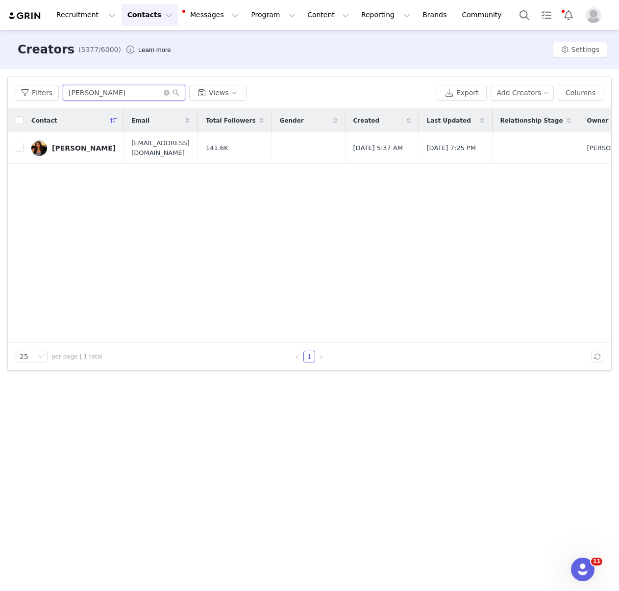
click at [138, 94] on input "[PERSON_NAME]" at bounding box center [124, 93] width 123 height 16
type input "ami charlize"
click at [64, 139] on td "[PERSON_NAME]" at bounding box center [74, 147] width 100 height 31
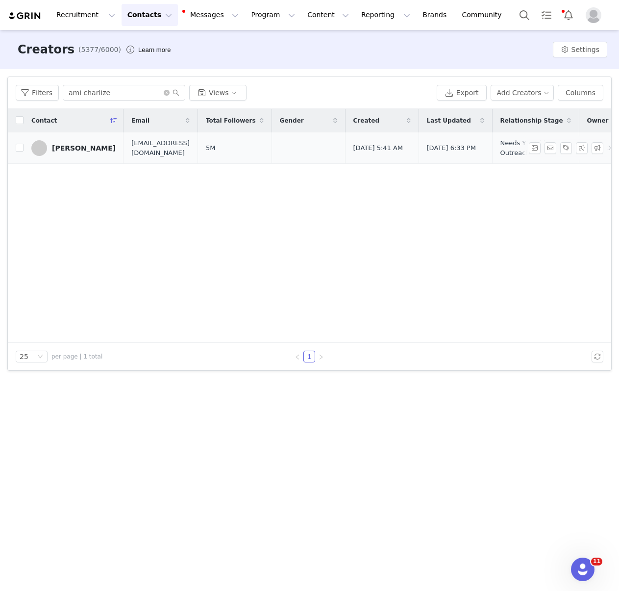
click at [72, 144] on div "[PERSON_NAME]" at bounding box center [84, 148] width 64 height 8
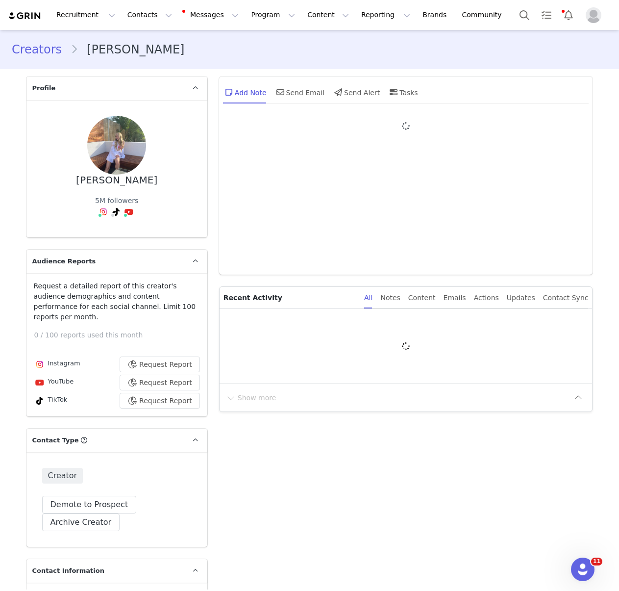
type input "+1 ([GEOGRAPHIC_DATA])"
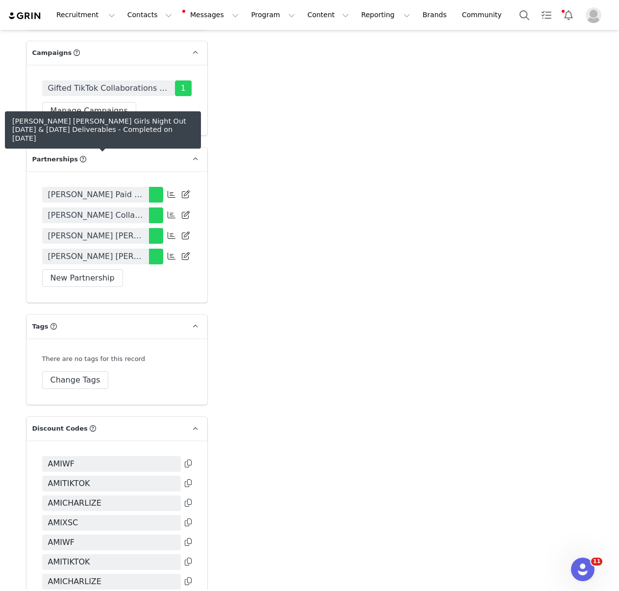
scroll to position [2289, 0]
